Goal: Information Seeking & Learning: Compare options

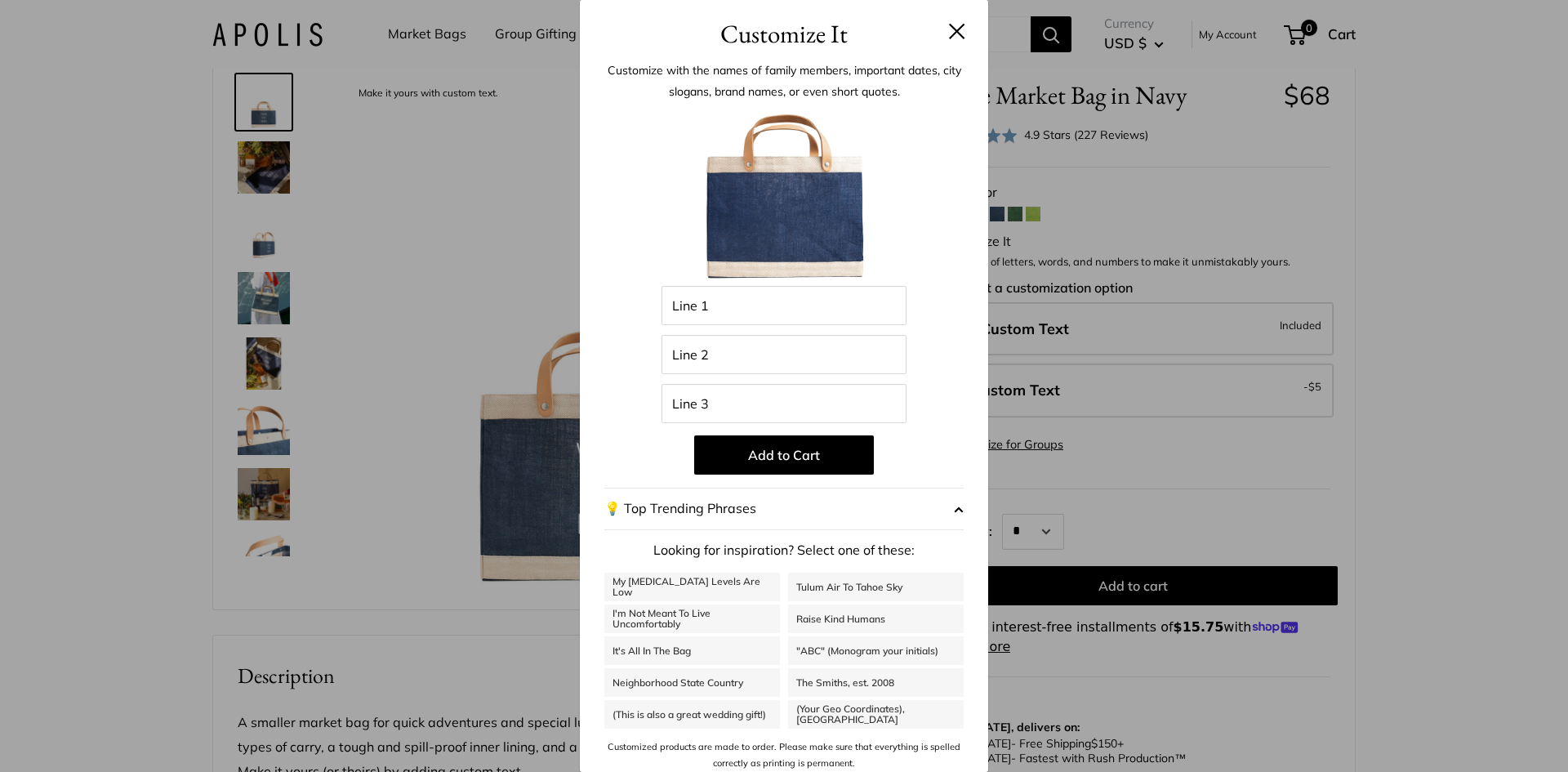
scroll to position [6, 0]
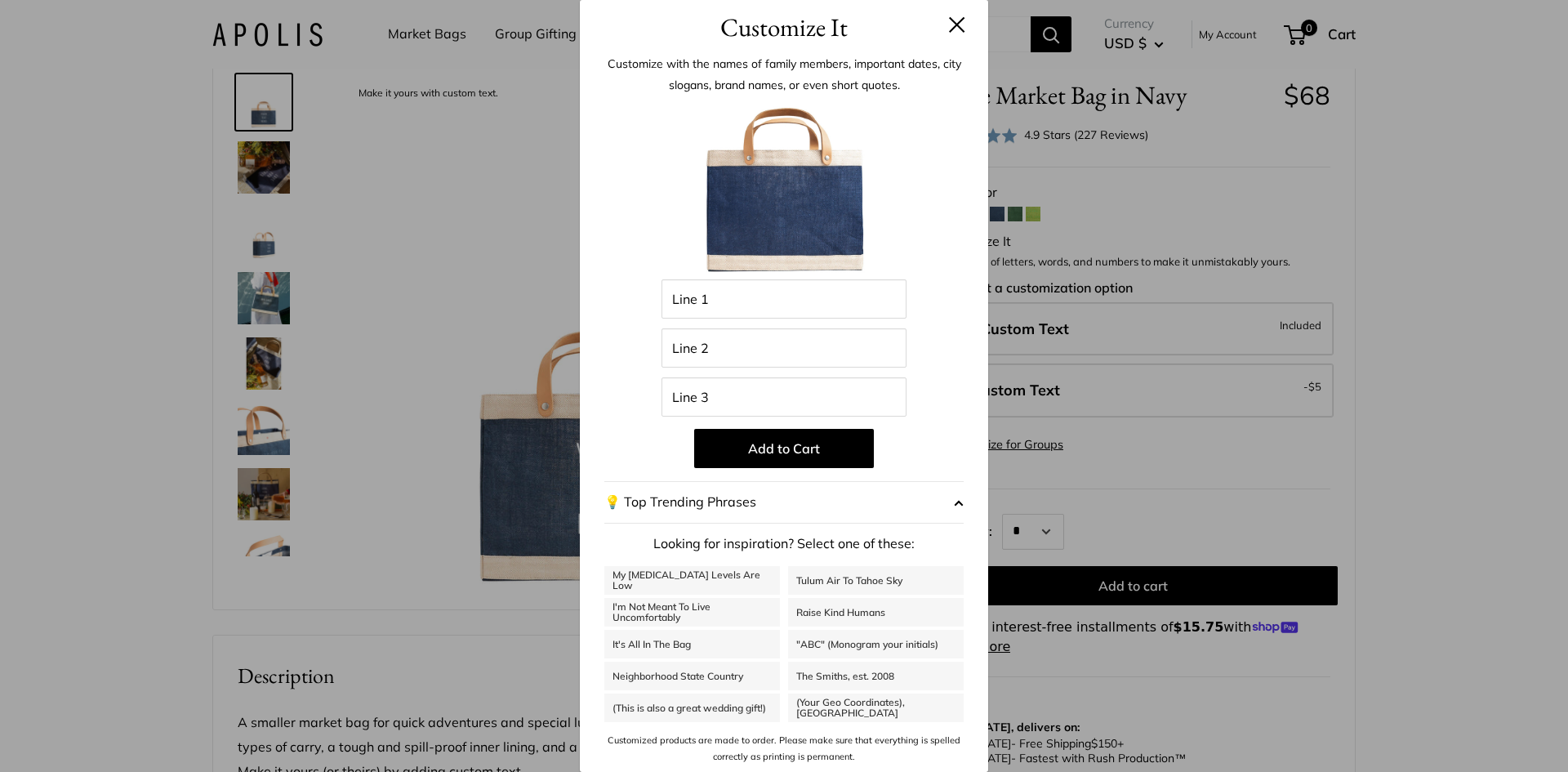
click at [949, 22] on button at bounding box center [957, 24] width 16 height 16
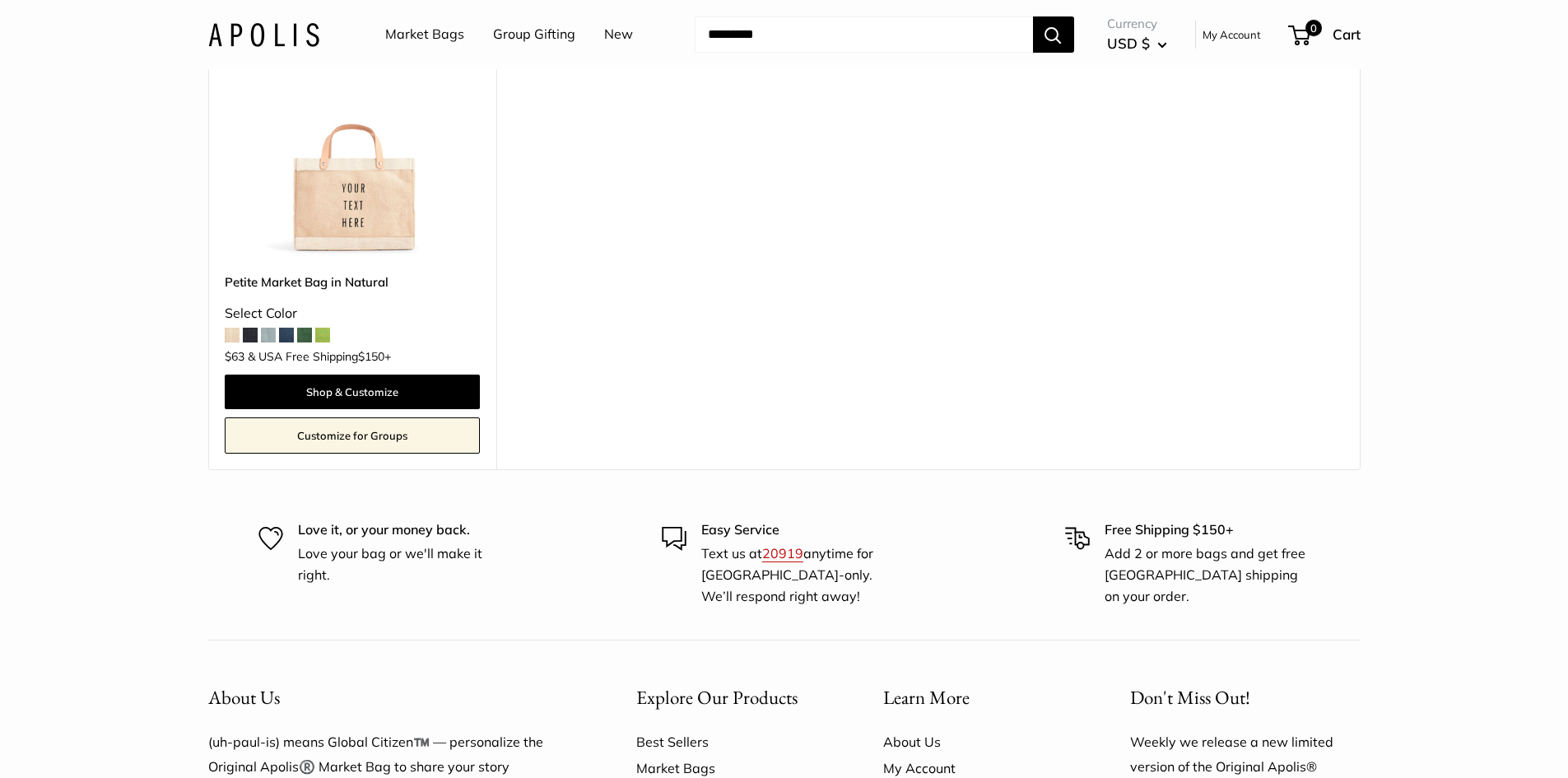
scroll to position [5353, 0]
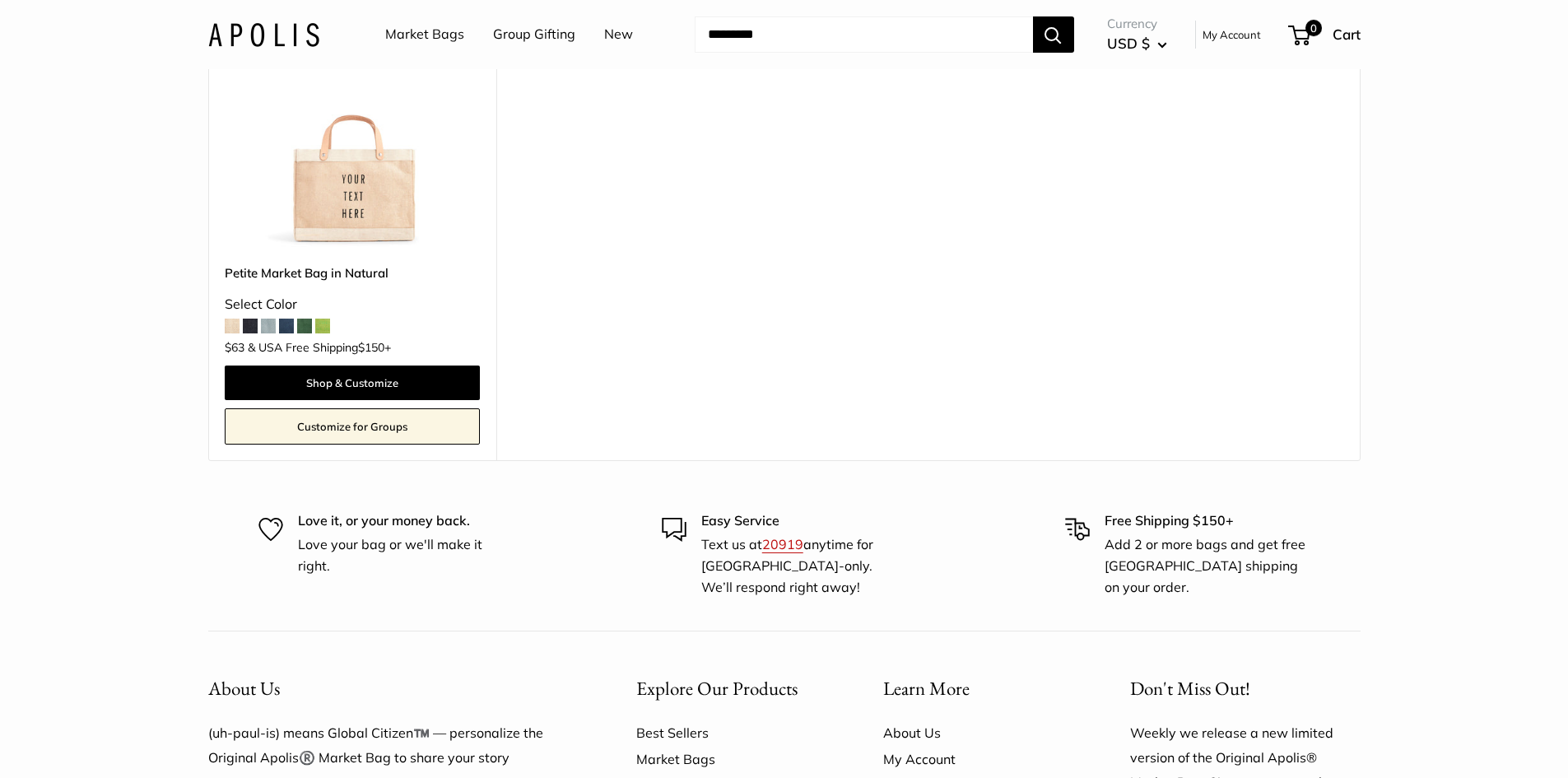
click at [306, 333] on span at bounding box center [304, 326] width 15 height 15
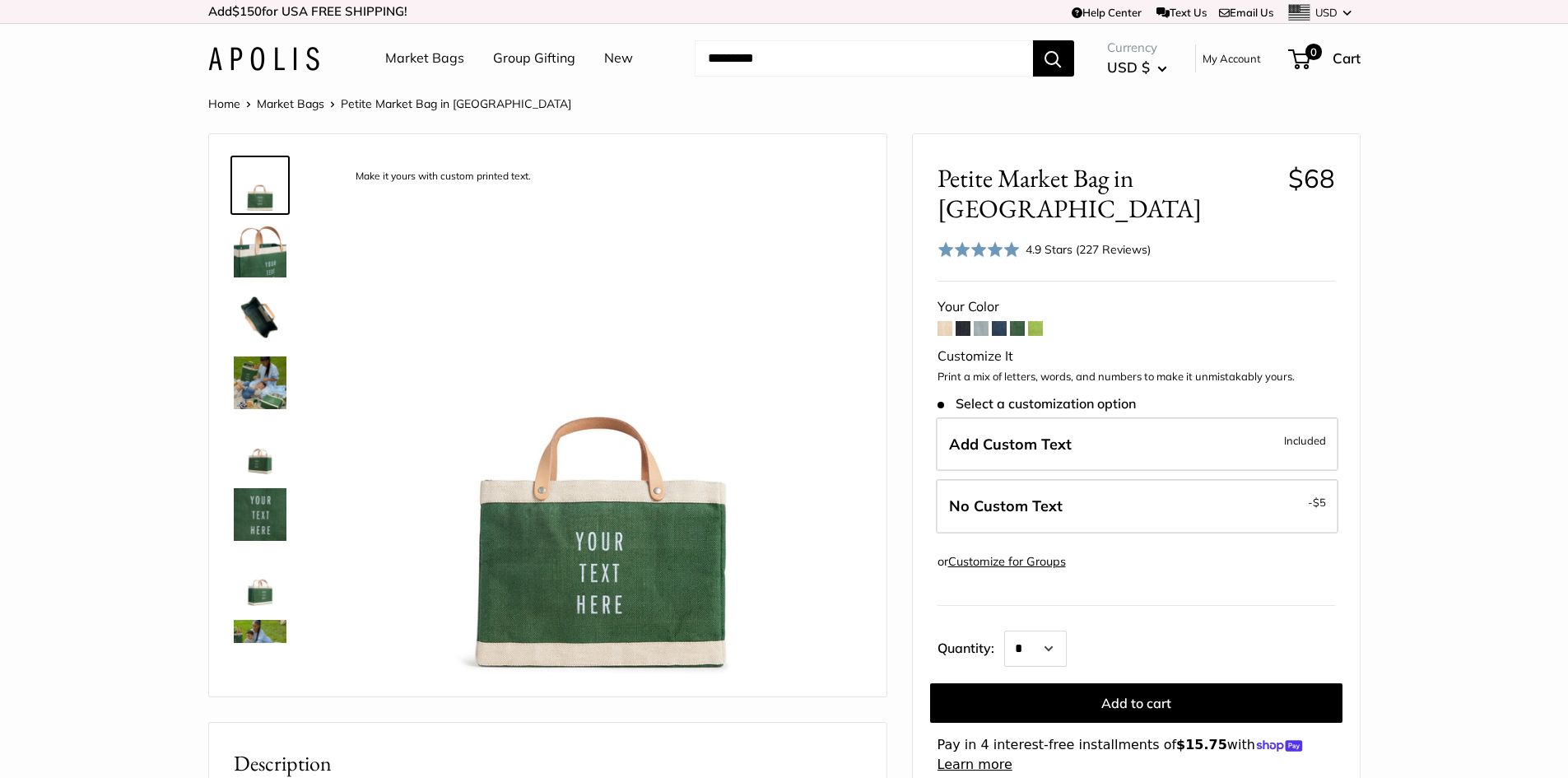
click at [977, 322] on span at bounding box center [981, 329] width 15 height 15
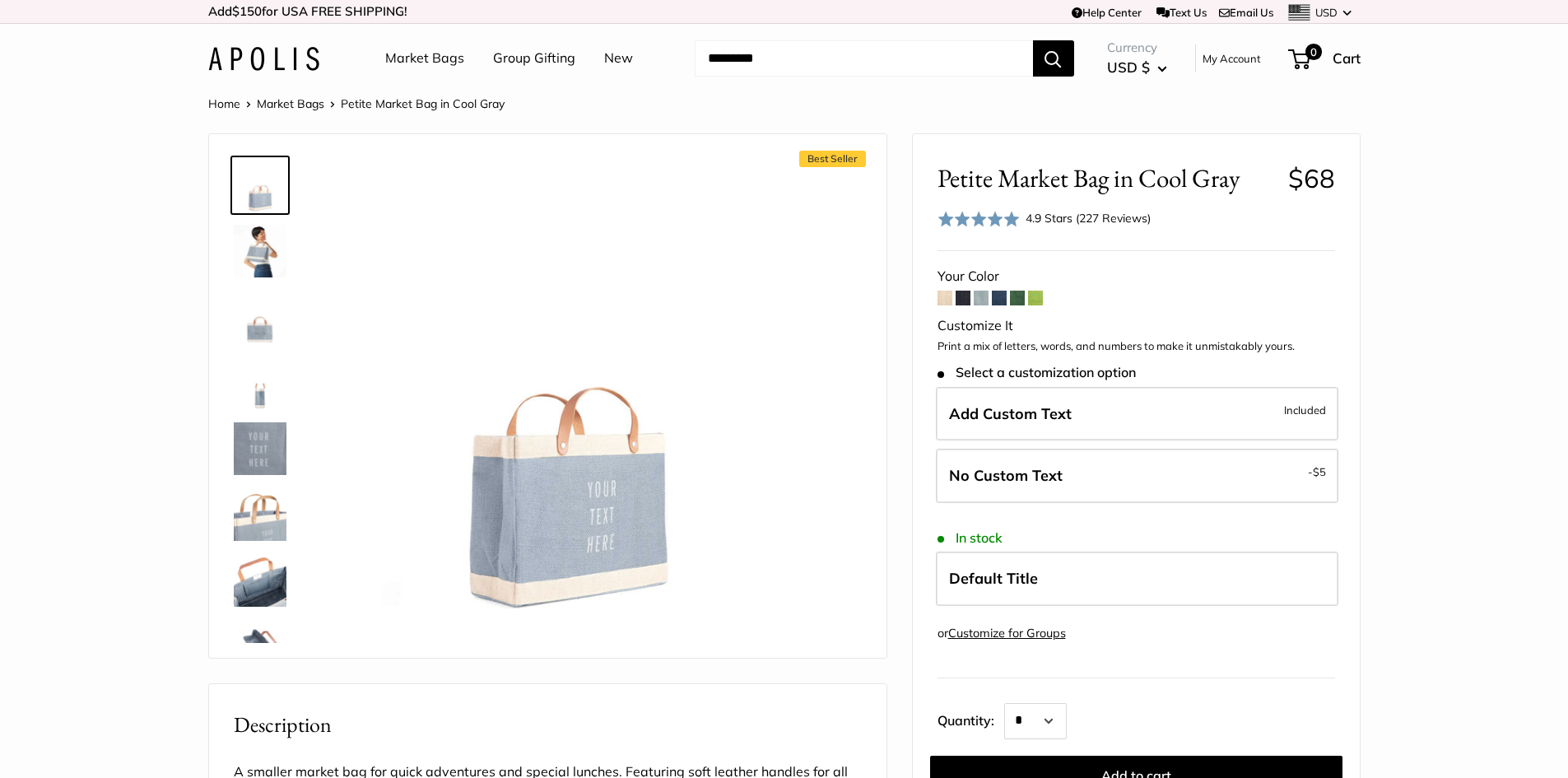
click at [609, 57] on link "New" at bounding box center [619, 58] width 29 height 25
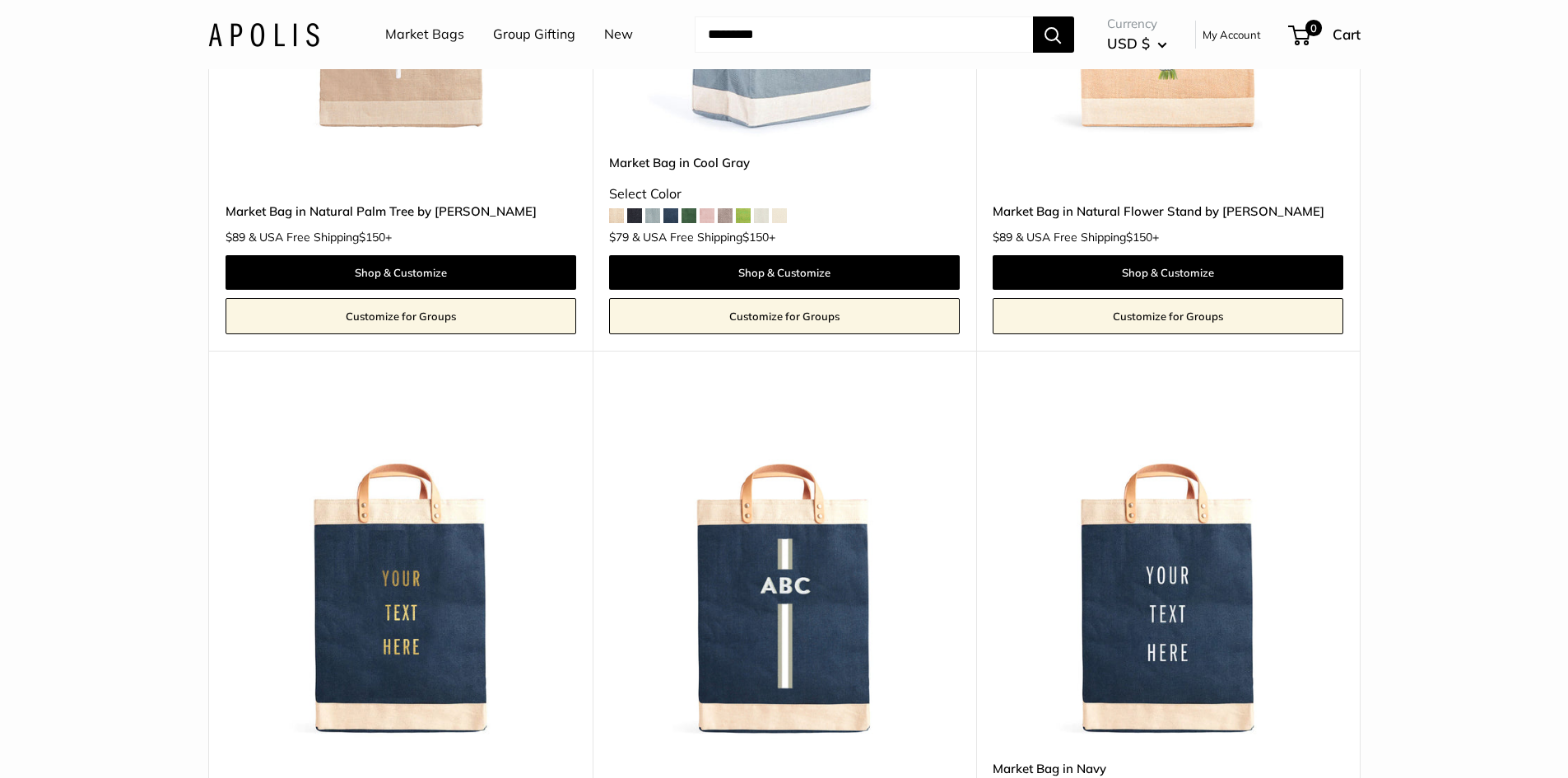
scroll to position [7741, 0]
